Goal: Information Seeking & Learning: Find specific fact

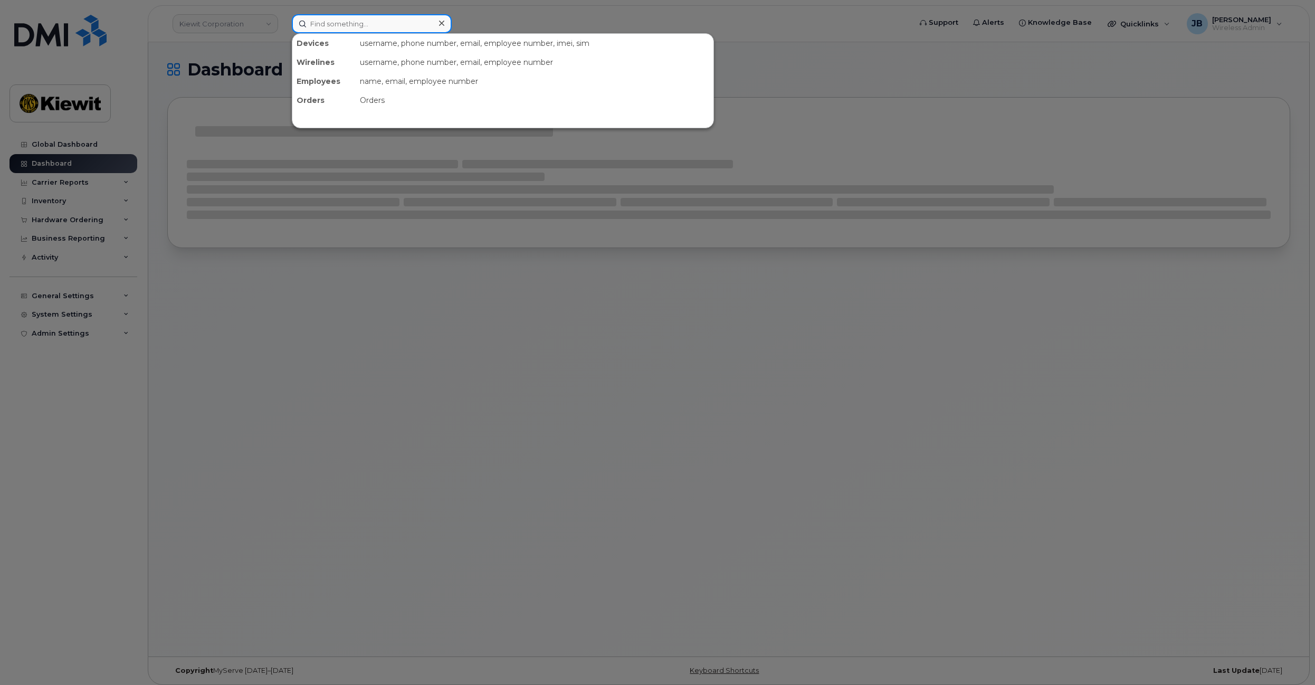
click at [389, 18] on input at bounding box center [372, 23] width 160 height 19
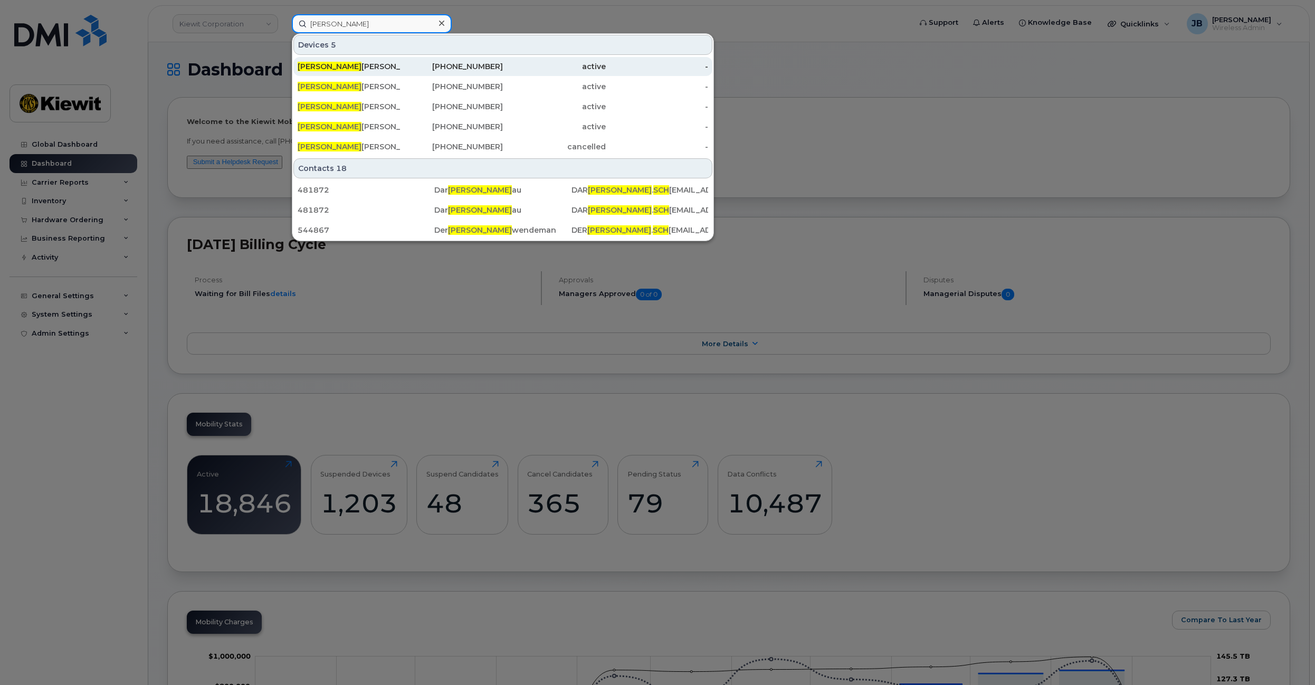
type input "[PERSON_NAME]"
click at [390, 63] on div "[PERSON_NAME] [PERSON_NAME]" at bounding box center [349, 66] width 103 height 11
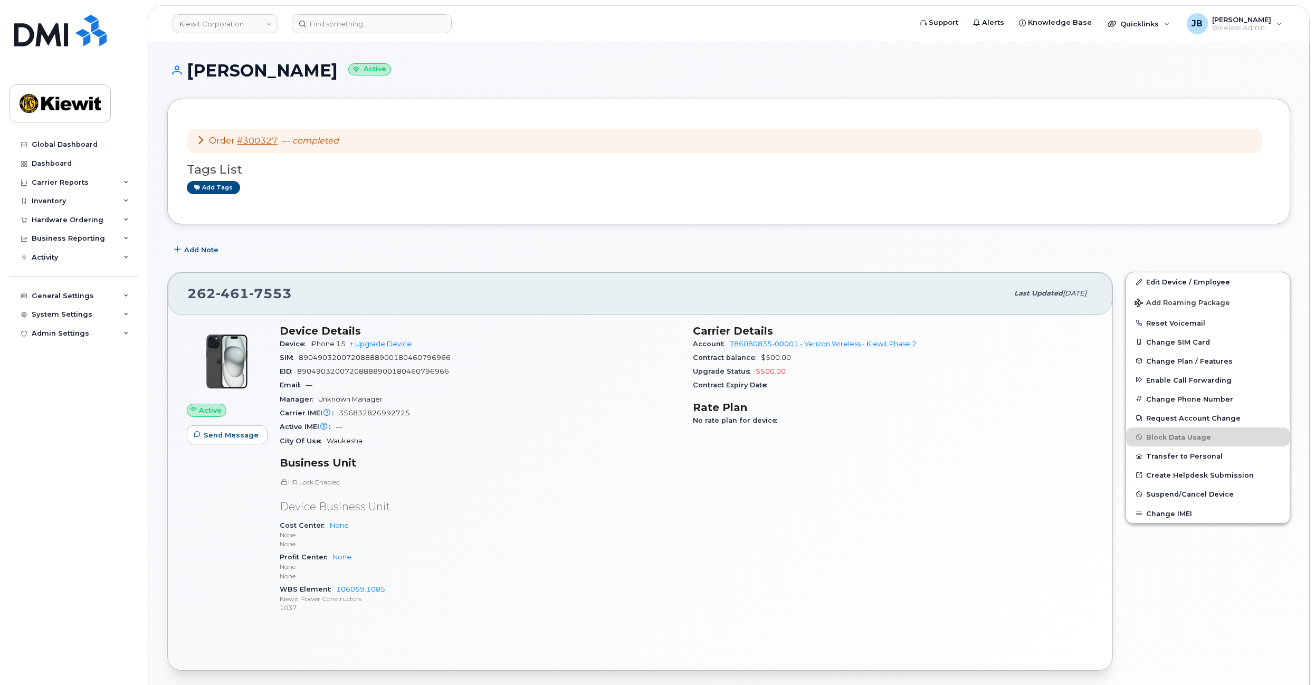
click at [202, 146] on div "Order #300327 — completed" at bounding box center [267, 141] width 143 height 12
click at [200, 139] on icon at bounding box center [200, 140] width 8 height 8
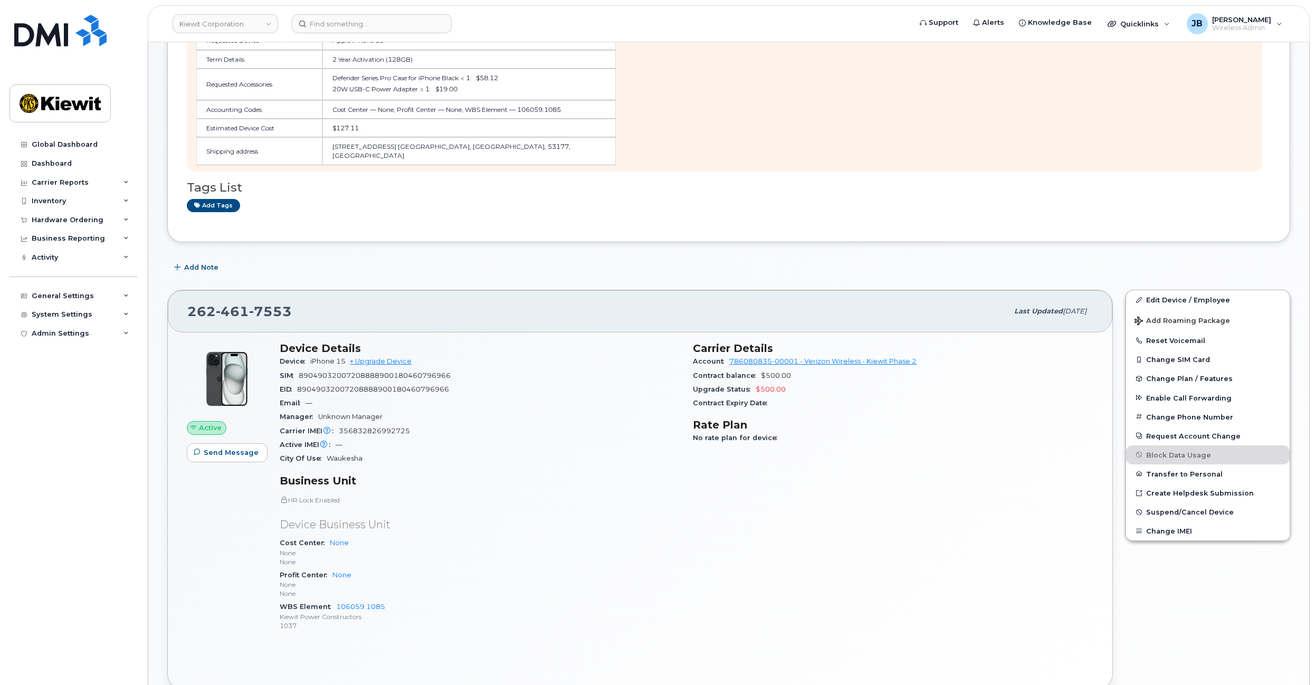
scroll to position [264, 0]
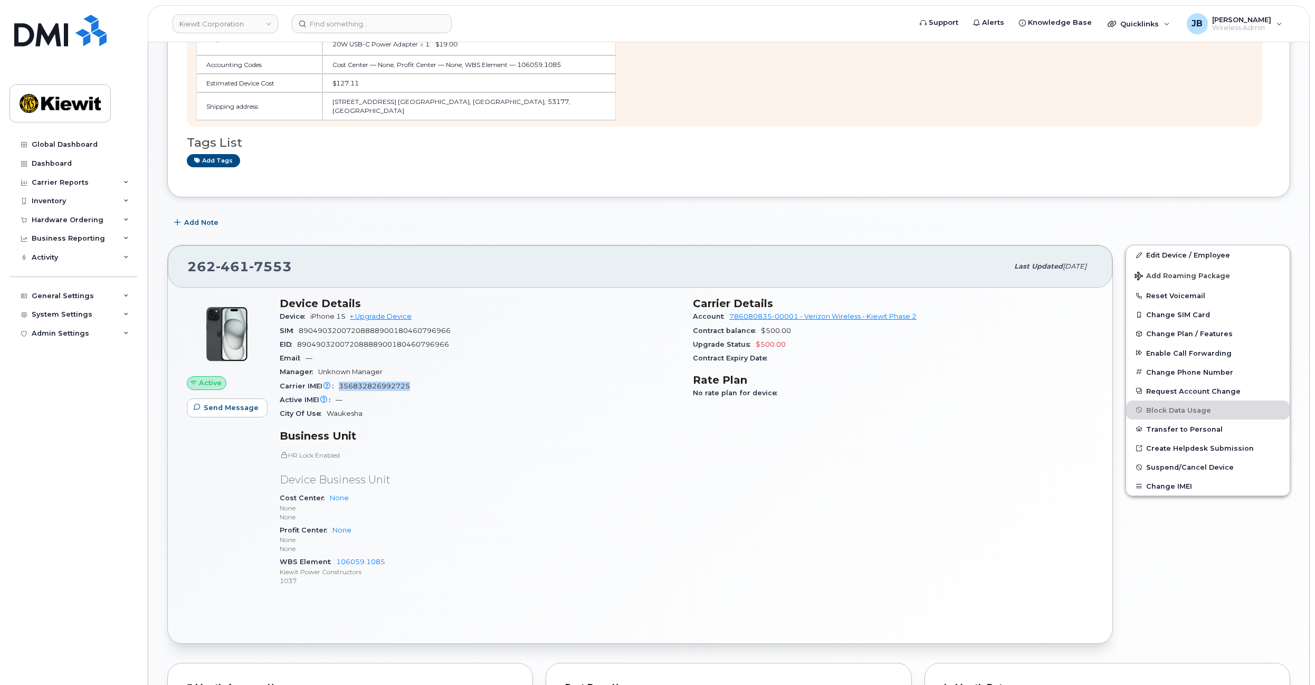
drag, startPoint x: 420, startPoint y: 385, endPoint x: 336, endPoint y: 388, distance: 84.5
click at [334, 385] on div "Carrier IMEI Carrier IMEI is reported during the last billing cycle or change o…" at bounding box center [480, 387] width 401 height 14
copy span "356832826992725"
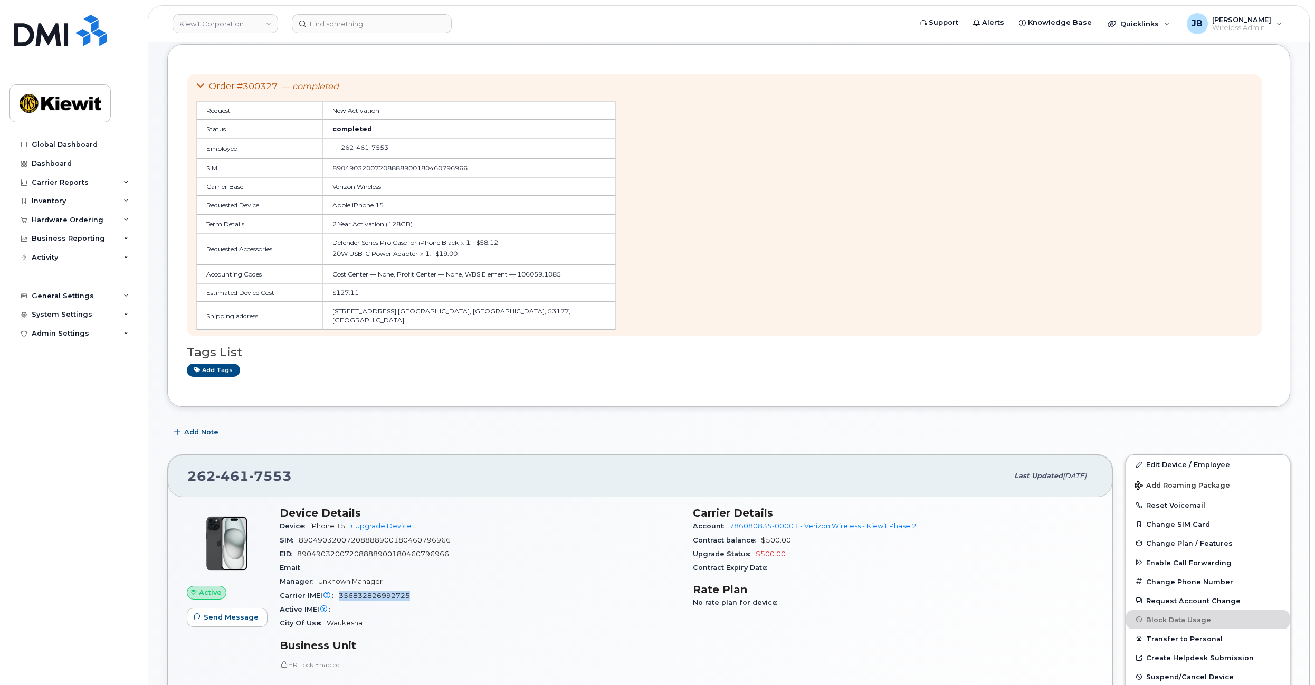
scroll to position [53, 0]
drag, startPoint x: 308, startPoint y: 242, endPoint x: 470, endPoint y: 259, distance: 163.0
click at [470, 259] on td "Defender Series Pro Case for iPhone Black x 1 : $58.12 20W USB-C Power Adapter …" at bounding box center [470, 251] width 294 height 32
click at [471, 259] on div "20W USB-C Power Adapter x 1 : $19.00" at bounding box center [470, 255] width 274 height 9
click at [387, 283] on td "Cost Center — None, Profit Center — None, WBS Element — 106059.1085" at bounding box center [470, 276] width 294 height 18
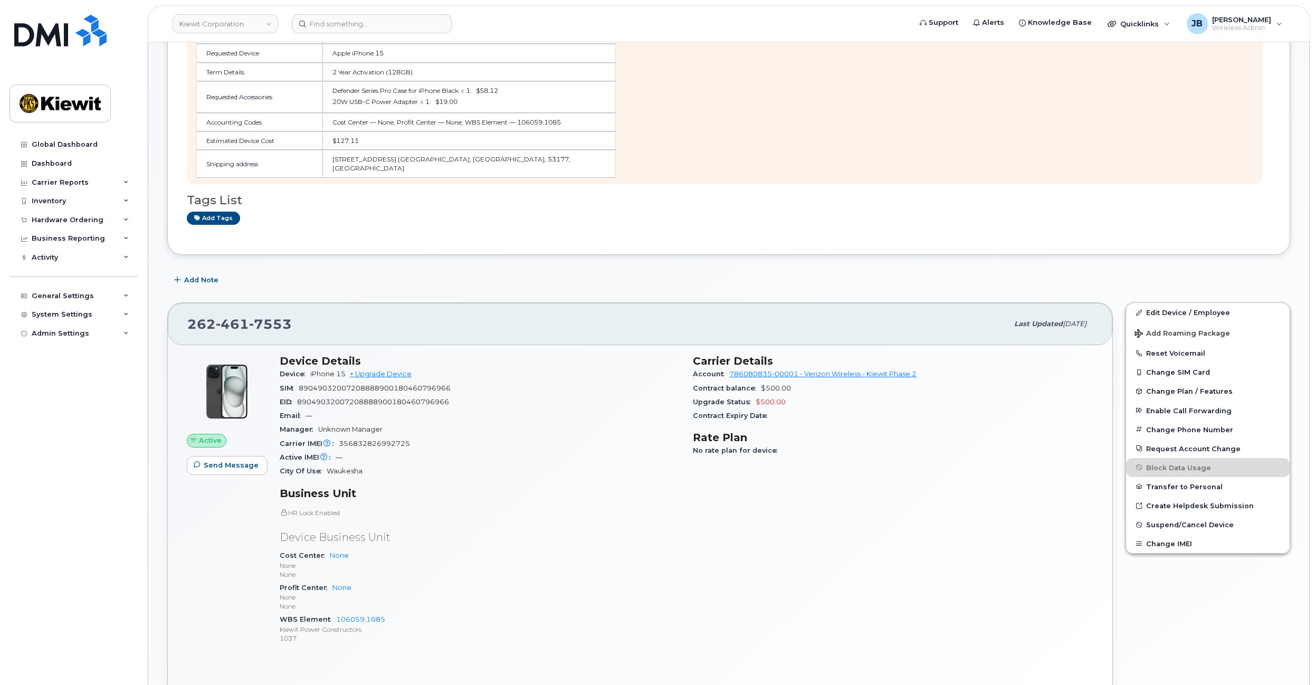
scroll to position [264, 0]
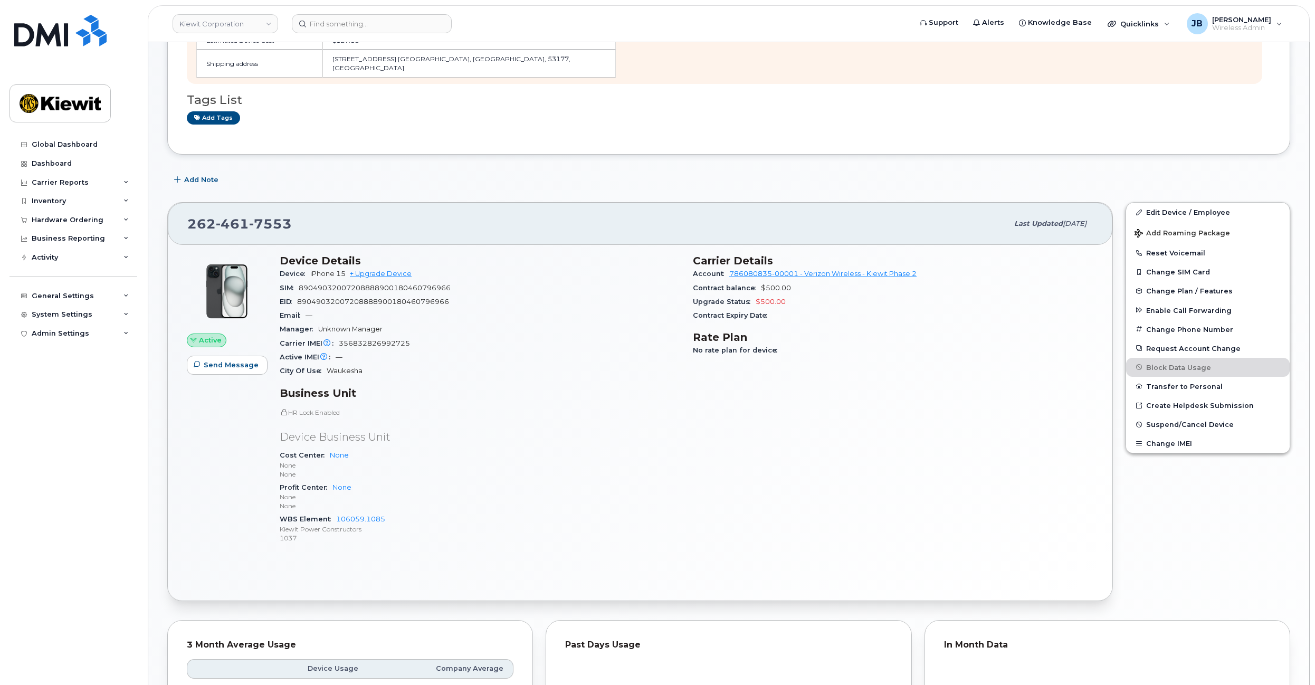
drag, startPoint x: 563, startPoint y: 324, endPoint x: 557, endPoint y: 360, distance: 36.9
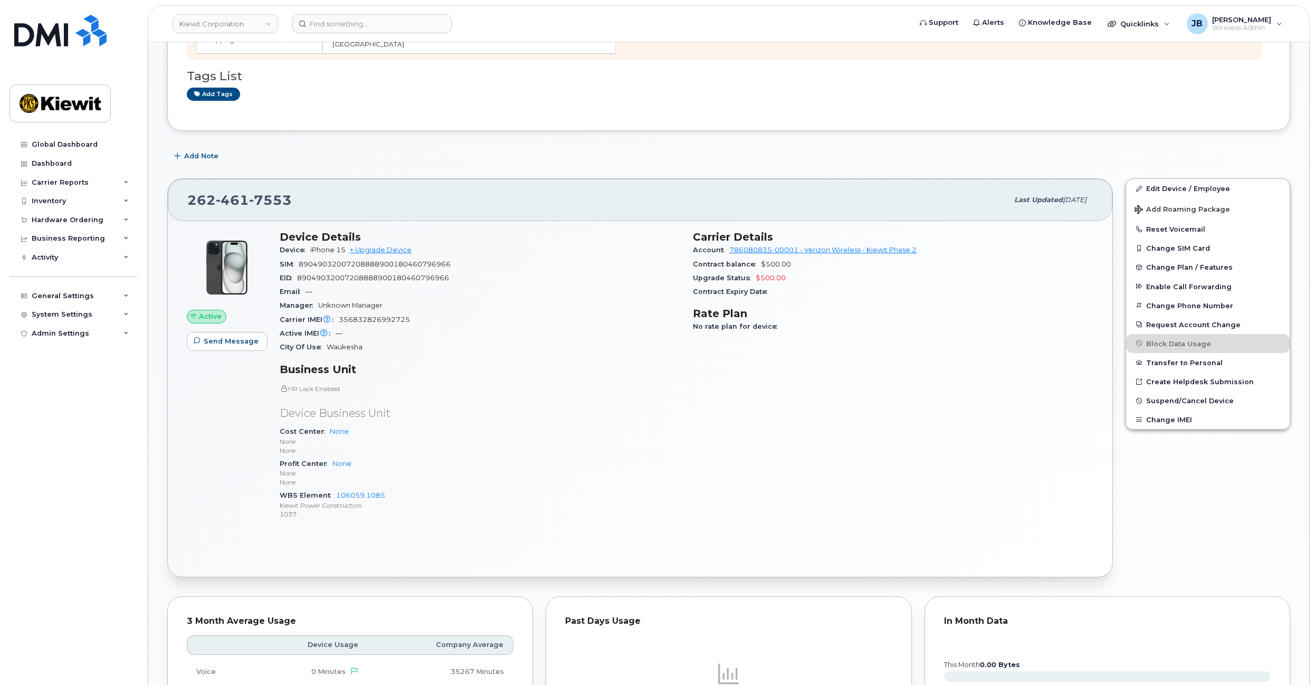
scroll to position [311, 0]
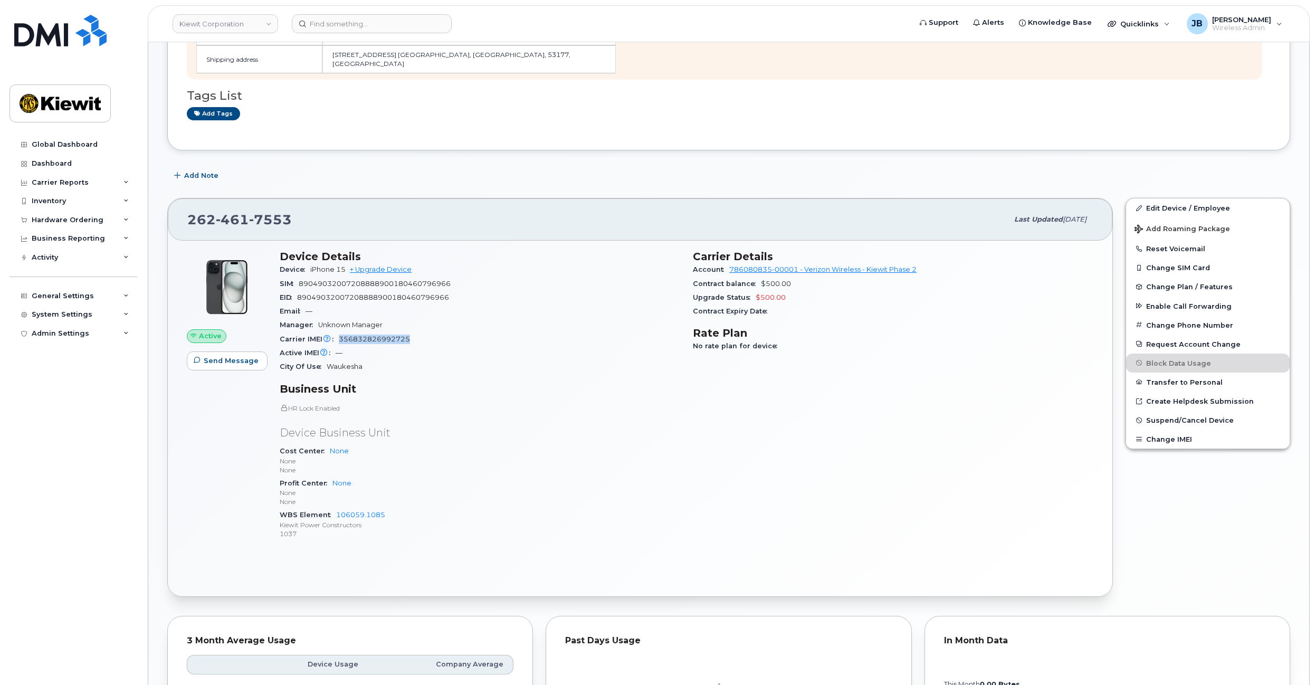
drag, startPoint x: 409, startPoint y: 342, endPoint x: 340, endPoint y: 340, distance: 68.6
click at [340, 340] on div "Carrier IMEI Carrier IMEI is reported during the last billing cycle or change o…" at bounding box center [480, 340] width 401 height 14
drag, startPoint x: 371, startPoint y: 331, endPoint x: 358, endPoint y: 334, distance: 12.8
click at [358, 334] on div "Carrier IMEI Carrier IMEI is reported during the last billing cycle or change o…" at bounding box center [480, 340] width 401 height 14
click at [358, 337] on span "356832826992725" at bounding box center [374, 339] width 71 height 8
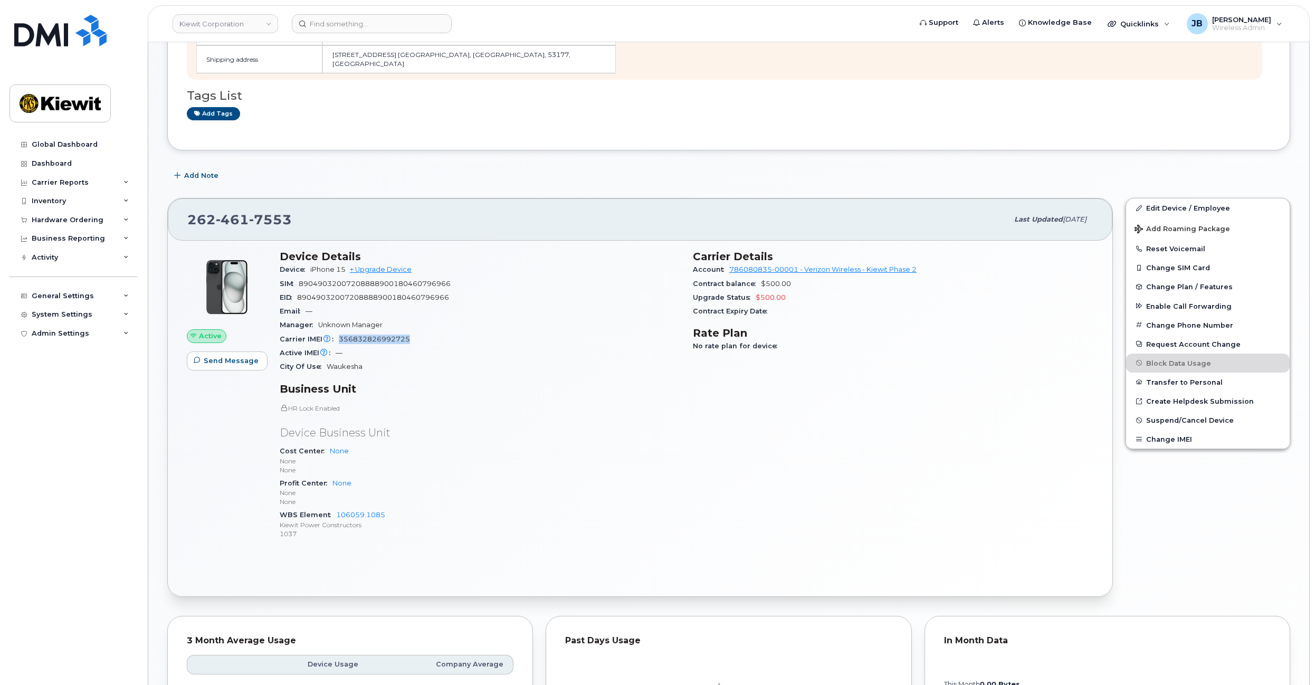
click at [358, 337] on span "356832826992725" at bounding box center [374, 339] width 71 height 8
copy span "356832826992725"
click at [587, 328] on div "Manager Unknown Manager" at bounding box center [480, 325] width 401 height 14
drag, startPoint x: 430, startPoint y: 336, endPoint x: 339, endPoint y: 335, distance: 90.8
click at [339, 335] on div "Carrier IMEI Carrier IMEI is reported during the last billing cycle or change o…" at bounding box center [480, 340] width 401 height 14
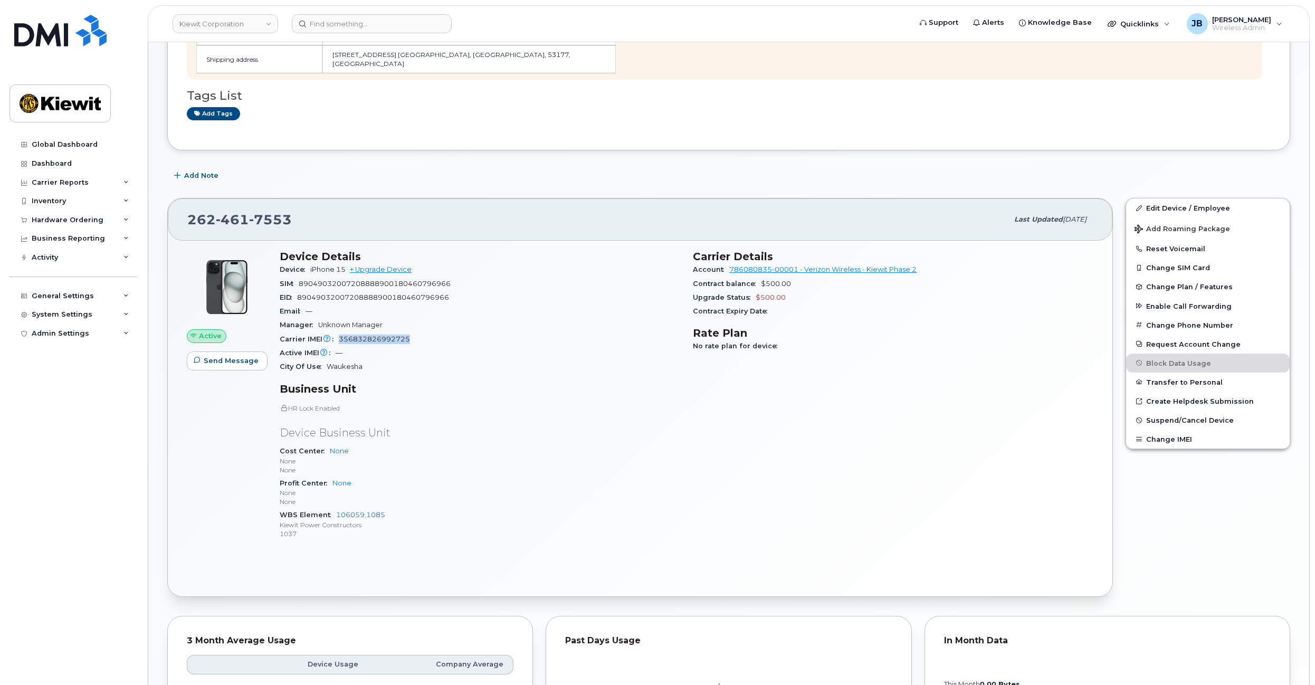
copy span "356832826992725"
